Goal: Check status

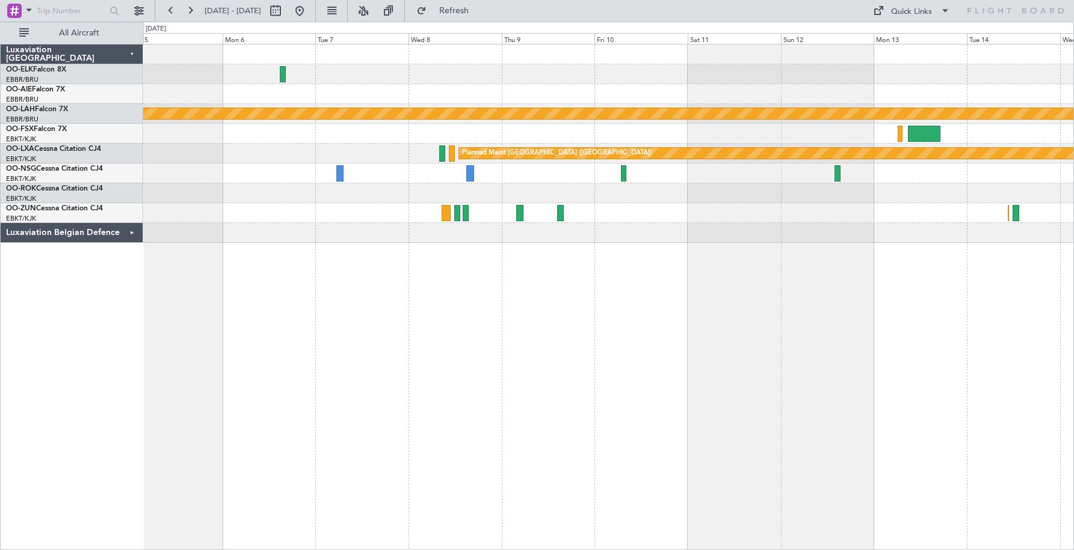
click at [936, 105] on div "Planned Maint [PERSON_NAME]-[GEOGRAPHIC_DATA][PERSON_NAME] ([GEOGRAPHIC_DATA][P…" at bounding box center [608, 114] width 930 height 20
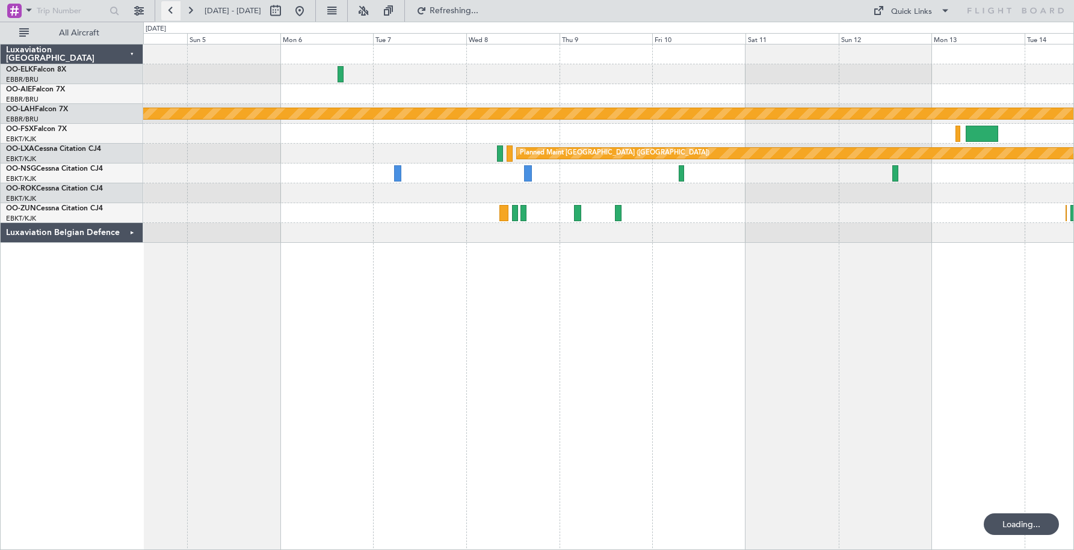
click at [166, 11] on button at bounding box center [170, 10] width 19 height 19
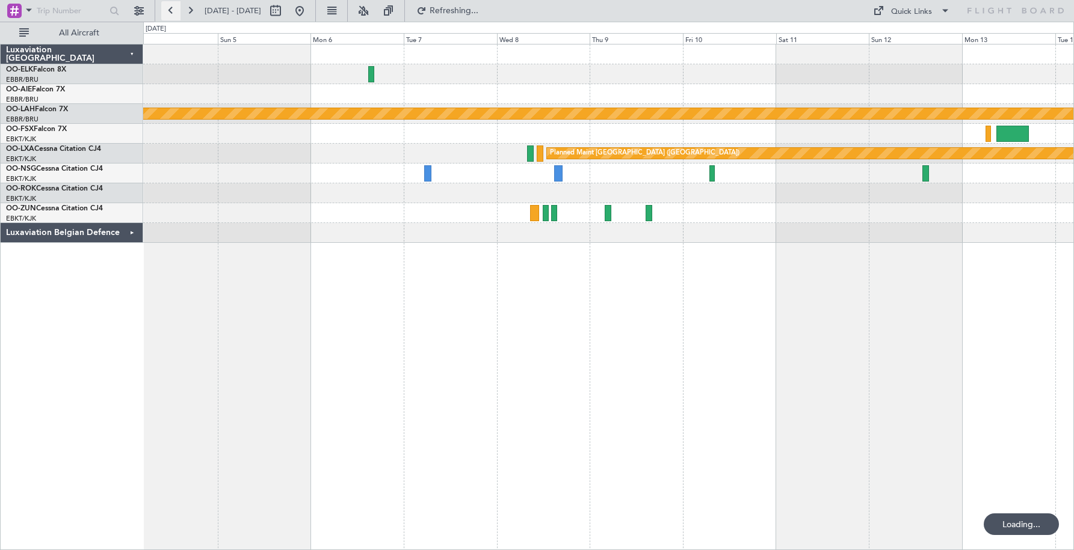
click at [166, 11] on button at bounding box center [170, 10] width 19 height 19
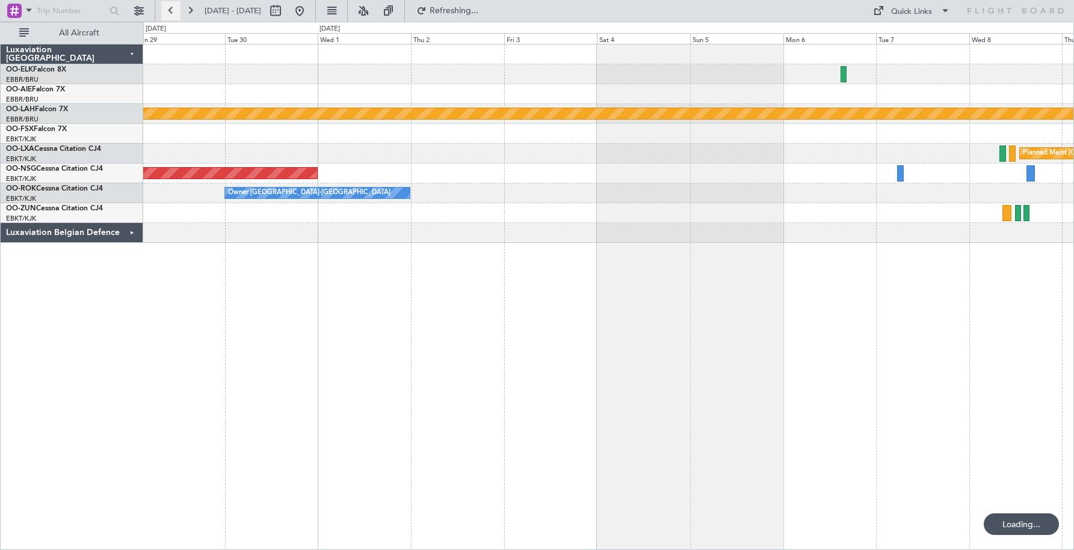
click at [166, 11] on button at bounding box center [170, 10] width 19 height 19
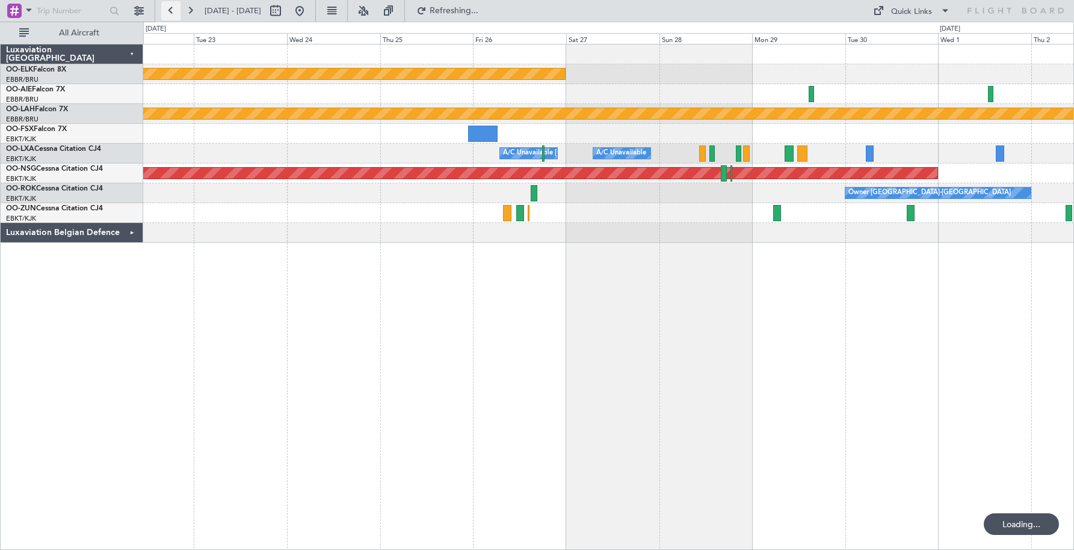
click at [166, 11] on button at bounding box center [170, 10] width 19 height 19
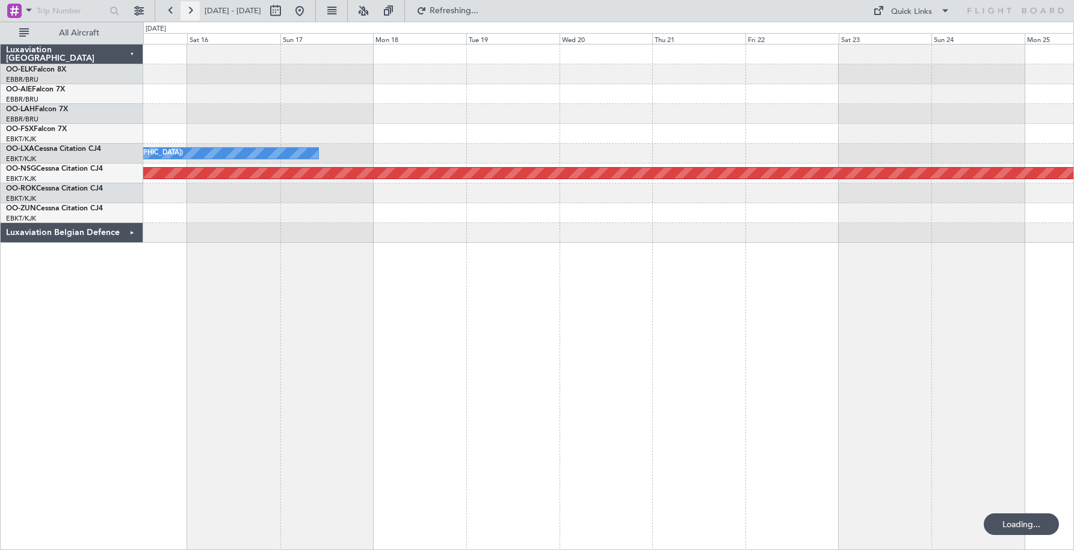
click at [195, 10] on button at bounding box center [189, 10] width 19 height 19
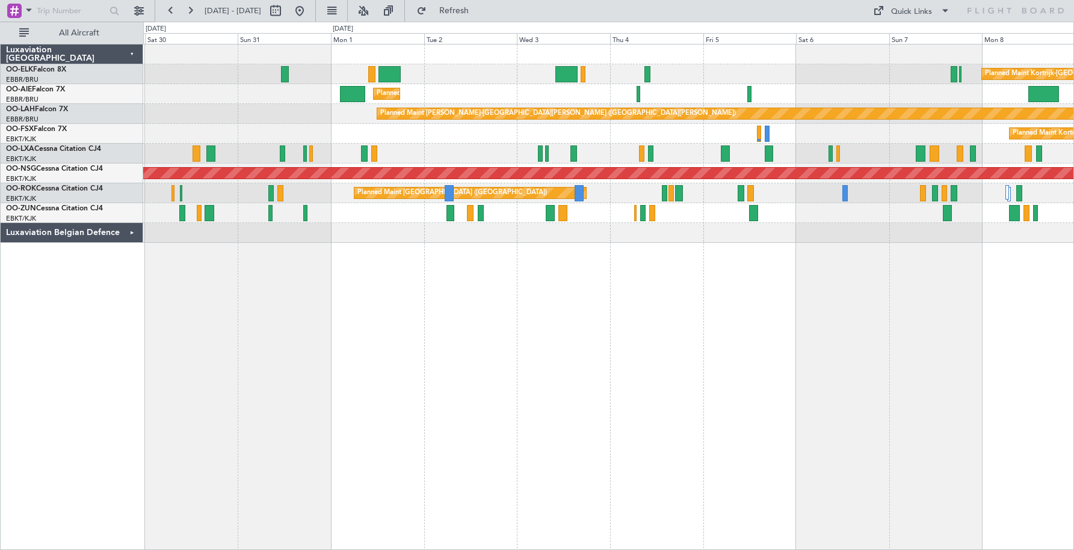
click at [471, 138] on div "Planned Maint Kortrijk-[GEOGRAPHIC_DATA] Planned Maint [GEOGRAPHIC_DATA]-[GEOGR…" at bounding box center [608, 134] width 930 height 20
click at [398, 13] on button at bounding box center [388, 10] width 19 height 19
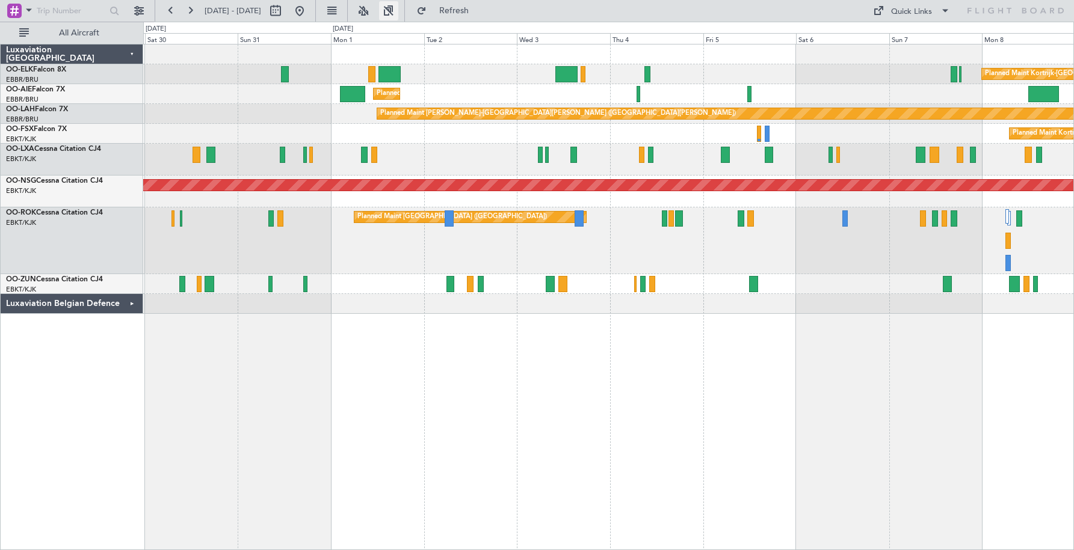
click at [398, 11] on button at bounding box center [388, 10] width 19 height 19
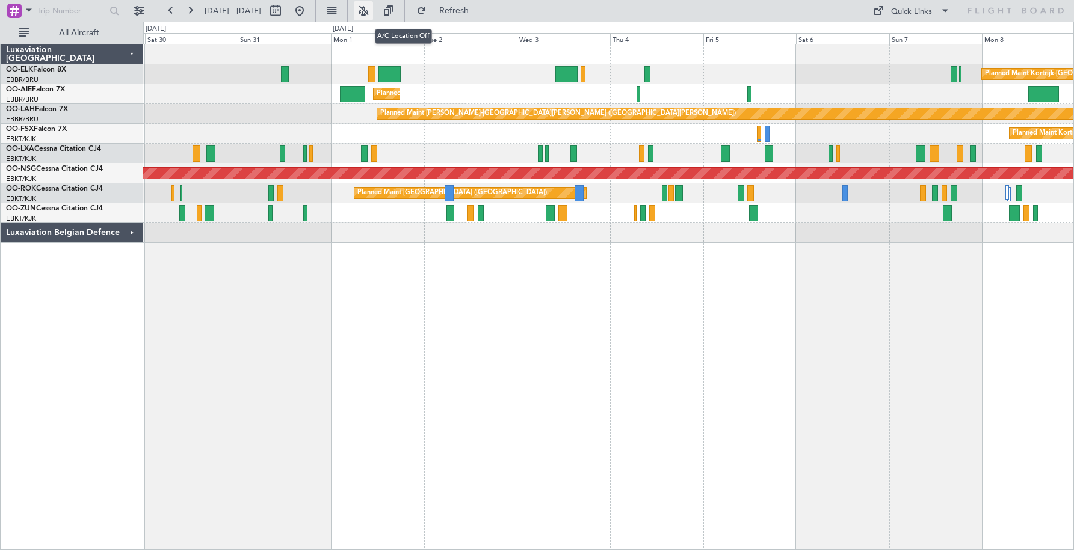
click at [373, 11] on button at bounding box center [363, 10] width 19 height 19
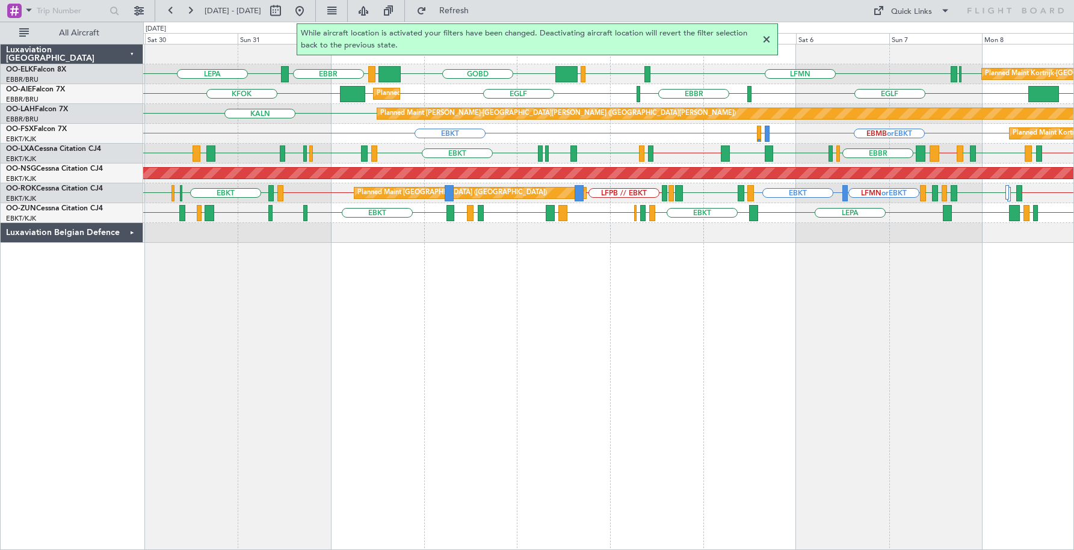
drag, startPoint x: 401, startPoint y: 10, endPoint x: 401, endPoint y: 63, distance: 52.9
click at [373, 10] on button at bounding box center [363, 10] width 19 height 19
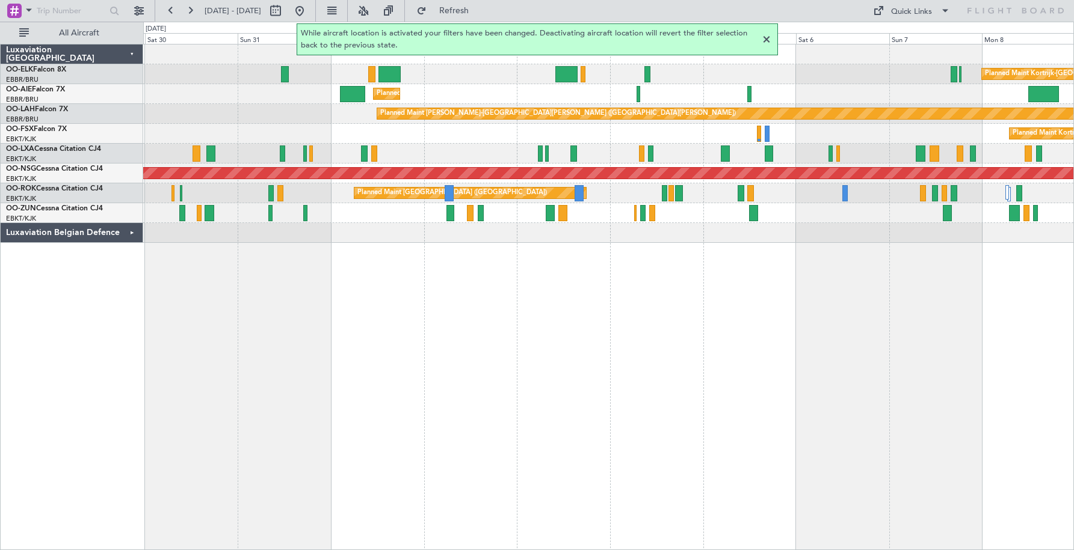
click at [765, 39] on div at bounding box center [766, 39] width 14 height 14
